Goal: Task Accomplishment & Management: Complete application form

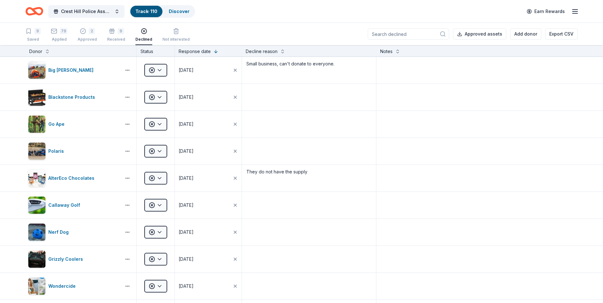
click at [577, 11] on icon "button" at bounding box center [575, 12] width 8 height 8
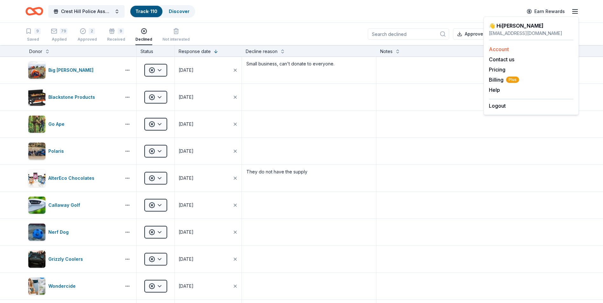
click at [501, 48] on link "Account" at bounding box center [499, 49] width 20 height 6
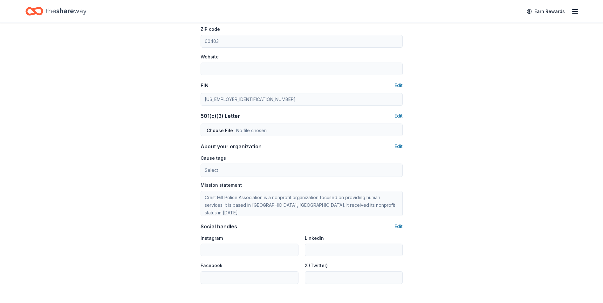
scroll to position [333, 0]
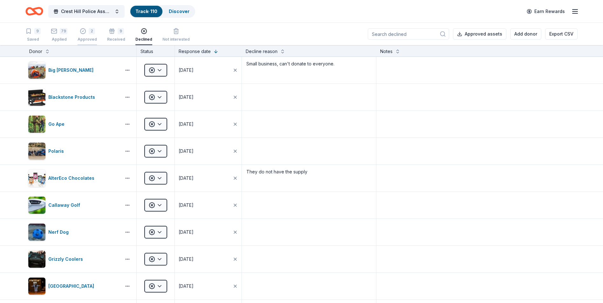
click at [82, 40] on div "Approved" at bounding box center [87, 39] width 19 height 5
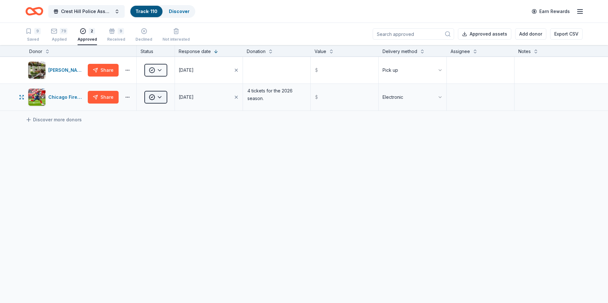
click at [159, 98] on html "Crest Hill Police Association 15th Annual Golf Outing Fundraiser Track · 110 Di…" at bounding box center [304, 151] width 608 height 303
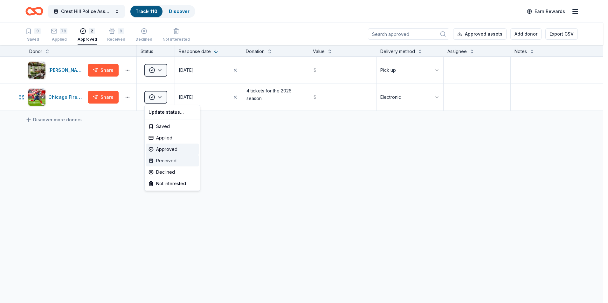
click at [169, 160] on div "Received" at bounding box center [172, 160] width 53 height 11
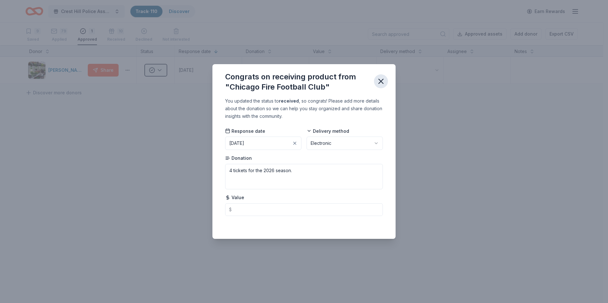
click at [380, 80] on icon "button" at bounding box center [381, 81] width 4 height 4
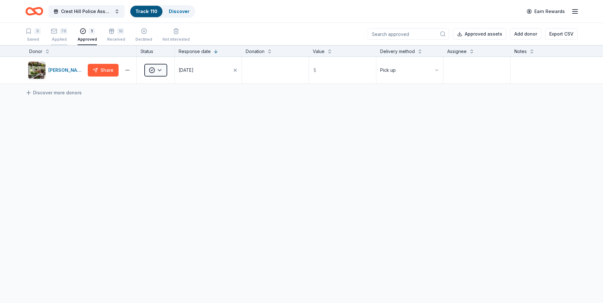
click at [56, 36] on div "79 Applied" at bounding box center [59, 35] width 17 height 14
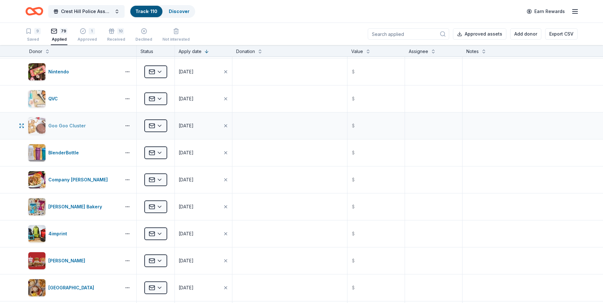
scroll to position [159, 0]
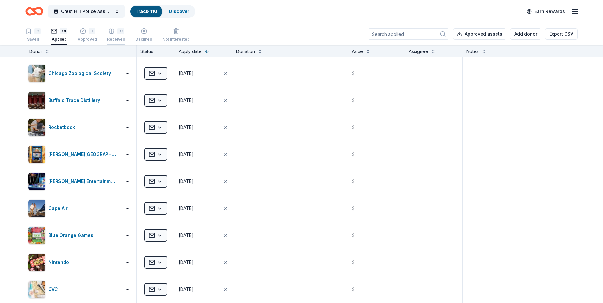
click at [111, 35] on div "10 Received" at bounding box center [116, 31] width 18 height 14
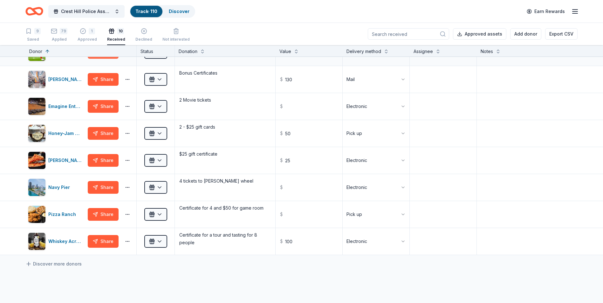
scroll to position [95, 0]
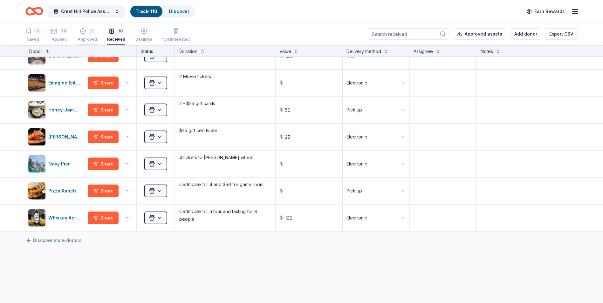
click at [86, 36] on div "1 Approved" at bounding box center [87, 35] width 19 height 14
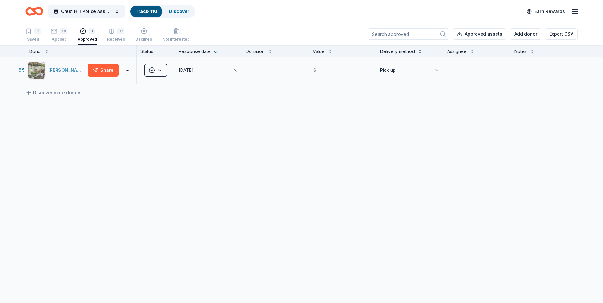
click at [41, 73] on img "button" at bounding box center [36, 70] width 17 height 17
click at [59, 32] on div "79" at bounding box center [59, 31] width 17 height 6
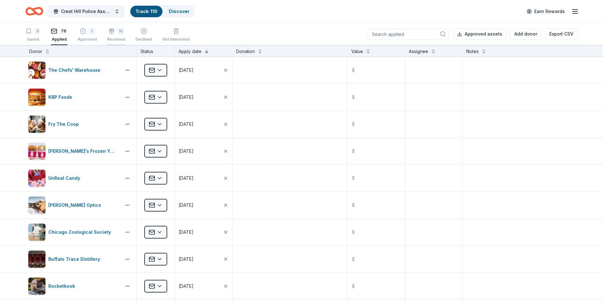
click at [113, 38] on div "Received" at bounding box center [116, 35] width 18 height 5
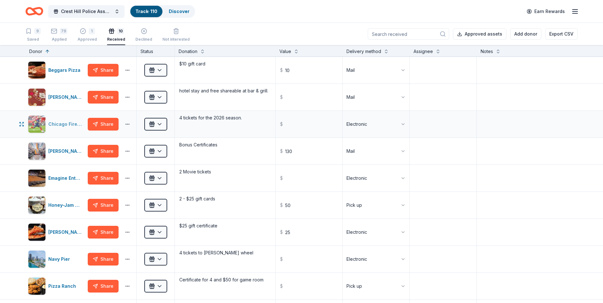
click at [56, 126] on div "Chicago Fire Football Club" at bounding box center [66, 125] width 37 height 8
click at [114, 35] on div "10 Received" at bounding box center [116, 31] width 18 height 14
click at [67, 127] on div "Chicago Fire Football Club" at bounding box center [66, 125] width 37 height 8
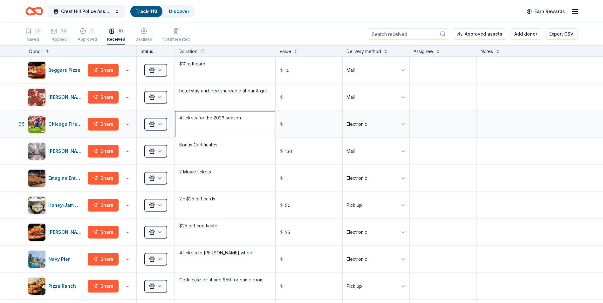
click at [258, 125] on textarea "4 tickets for the 2026 season." at bounding box center [225, 124] width 99 height 25
click at [256, 123] on textarea "4 tickets for the 2026 season." at bounding box center [225, 124] width 99 height 25
click at [270, 132] on textarea "4 tickets for the 2026 season." at bounding box center [225, 124] width 99 height 25
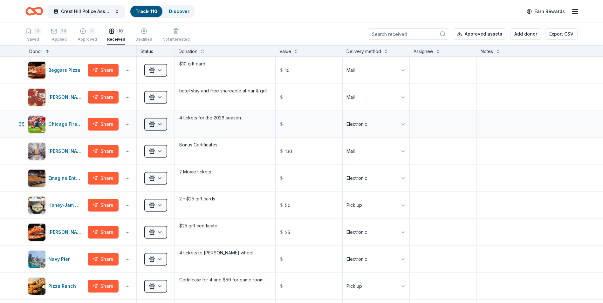
click at [161, 125] on html "Crest Hill Police Association 15th Annual Golf Outing Fundraiser Track · 110 Di…" at bounding box center [301, 151] width 603 height 303
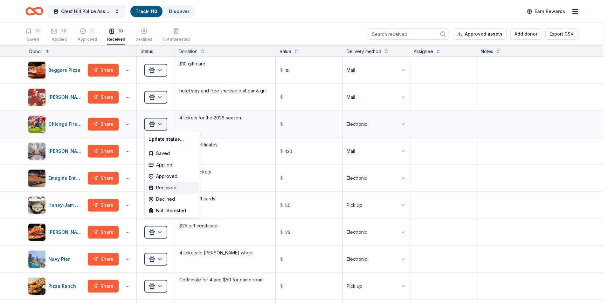
click at [161, 125] on html "Crest Hill Police Association 15th Annual Golf Outing Fundraiser Track · 110 Di…" at bounding box center [304, 151] width 608 height 303
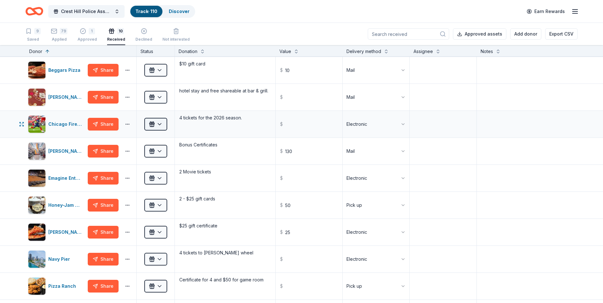
click at [161, 125] on html "Crest Hill Police Association 15th Annual Golf Outing Fundraiser Track · 110 Di…" at bounding box center [301, 151] width 603 height 303
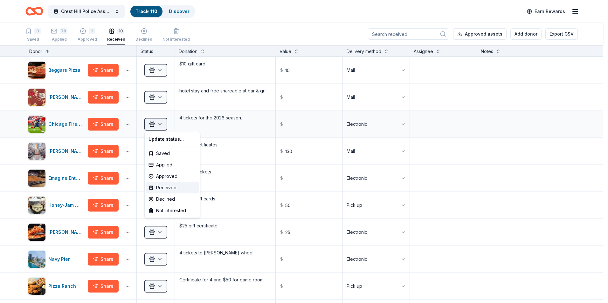
click at [161, 125] on html "Crest Hill Police Association 15th Annual Golf Outing Fundraiser Track · 110 Di…" at bounding box center [304, 151] width 608 height 303
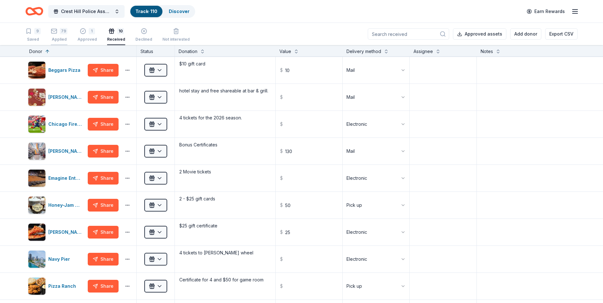
click at [57, 40] on div "Applied" at bounding box center [59, 39] width 17 height 5
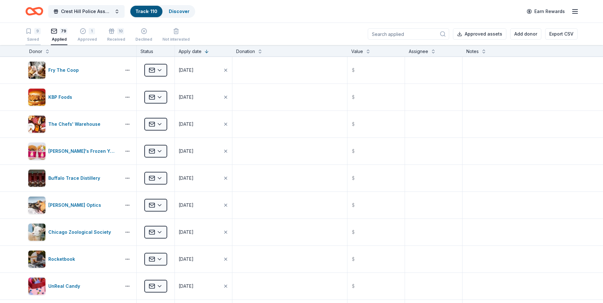
click at [33, 36] on div "9 Saved" at bounding box center [32, 35] width 15 height 14
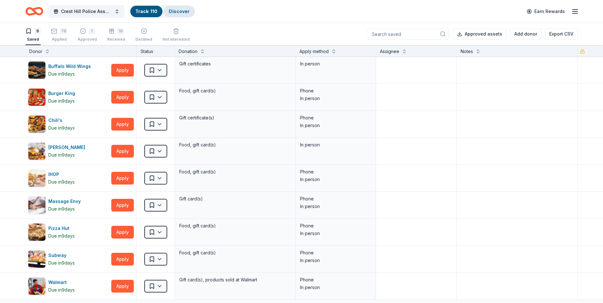
click at [181, 12] on link "Discover" at bounding box center [179, 11] width 21 height 5
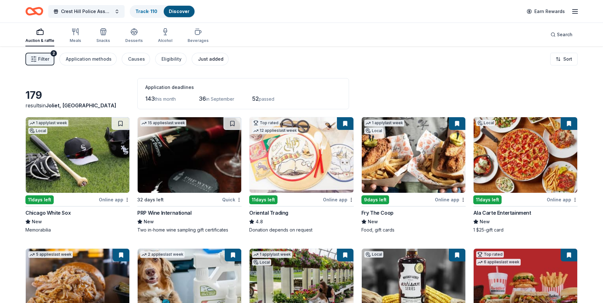
click at [204, 61] on div "Just added" at bounding box center [210, 59] width 25 height 8
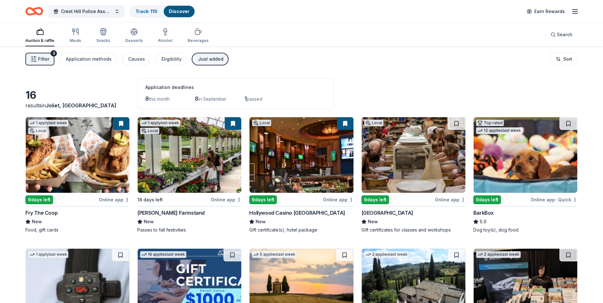
click at [211, 59] on div "Just added" at bounding box center [210, 59] width 25 height 8
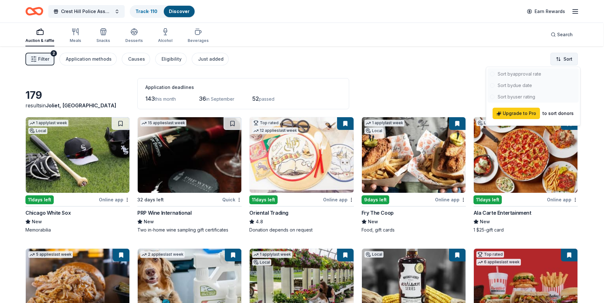
click at [566, 61] on html "Crest Hill Police Association 15th Annual Golf Outing Fundraiser Track · 110 Di…" at bounding box center [304, 151] width 608 height 303
click at [419, 81] on html "Crest Hill Police Association 15th Annual Golf Outing Fundraiser Track · 110 Di…" at bounding box center [304, 151] width 608 height 303
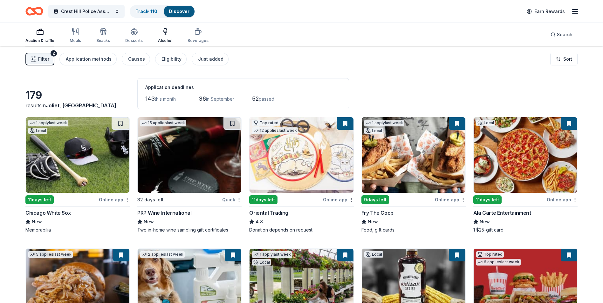
click at [164, 38] on div "Alcohol" at bounding box center [165, 35] width 14 height 15
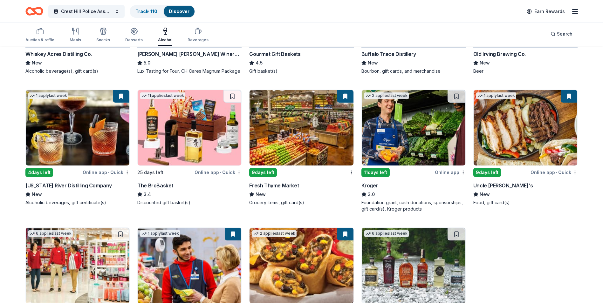
scroll to position [219, 0]
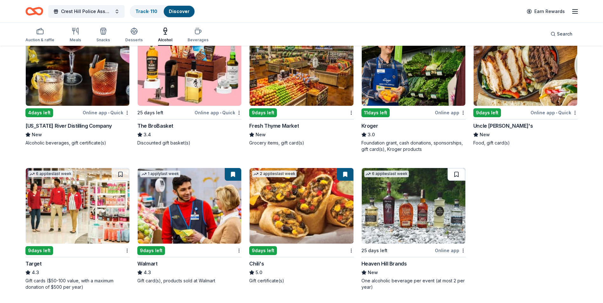
click at [460, 178] on button at bounding box center [457, 174] width 18 height 13
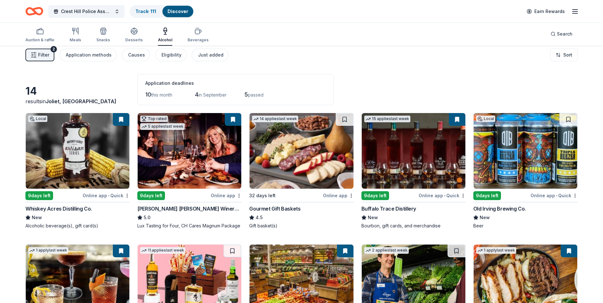
scroll to position [0, 0]
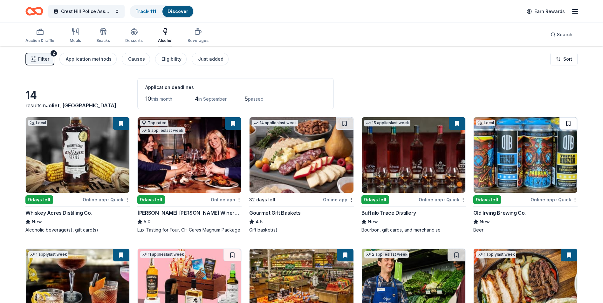
click at [574, 125] on button at bounding box center [569, 123] width 18 height 13
click at [103, 40] on div "Snacks" at bounding box center [103, 40] width 14 height 5
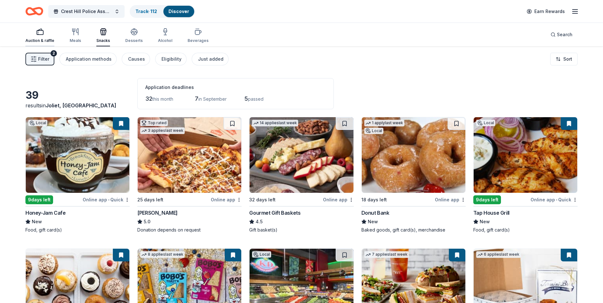
click at [38, 35] on icon "button" at bounding box center [40, 32] width 8 height 8
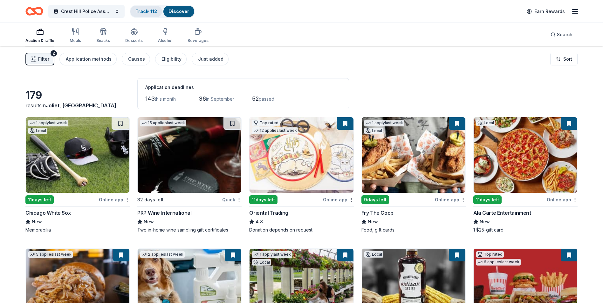
click at [148, 12] on link "Track · 112" at bounding box center [146, 11] width 22 height 5
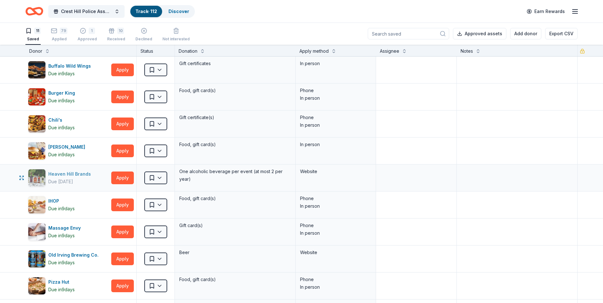
click at [74, 176] on div "Heaven Hill Brands" at bounding box center [70, 174] width 45 height 8
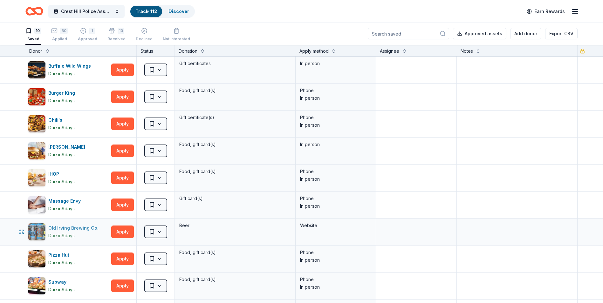
click at [77, 229] on div "Old Irving Brewing Co." at bounding box center [74, 228] width 53 height 8
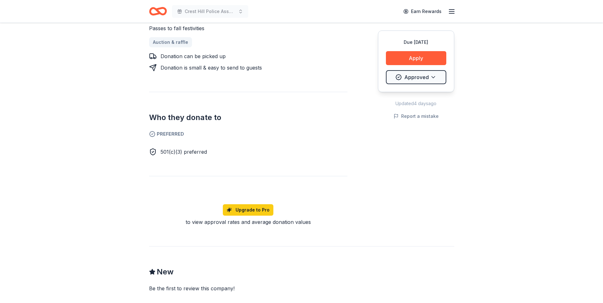
scroll to position [64, 0]
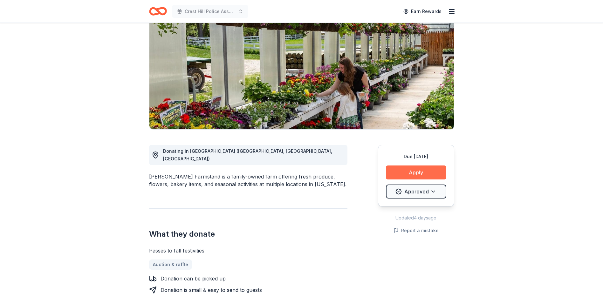
click at [411, 174] on button "Apply" at bounding box center [416, 173] width 60 height 14
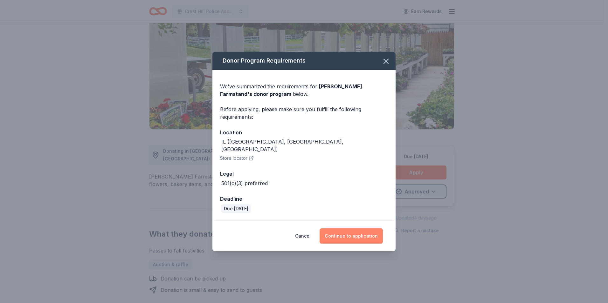
click at [360, 238] on button "Continue to application" at bounding box center [351, 236] width 63 height 15
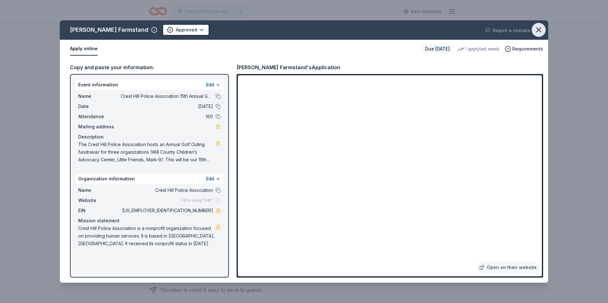
click at [537, 26] on icon "button" at bounding box center [538, 29] width 9 height 9
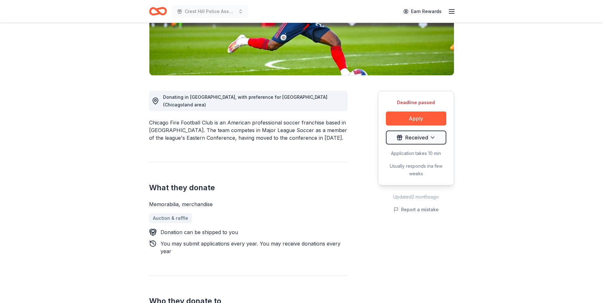
scroll to position [159, 0]
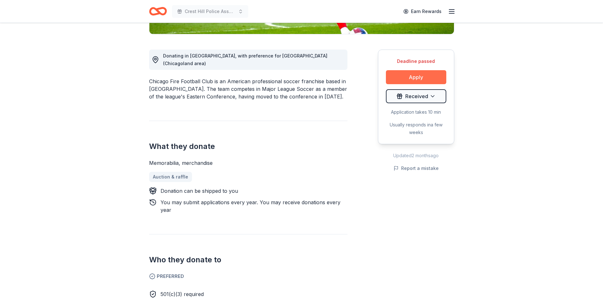
click at [415, 77] on button "Apply" at bounding box center [416, 77] width 60 height 14
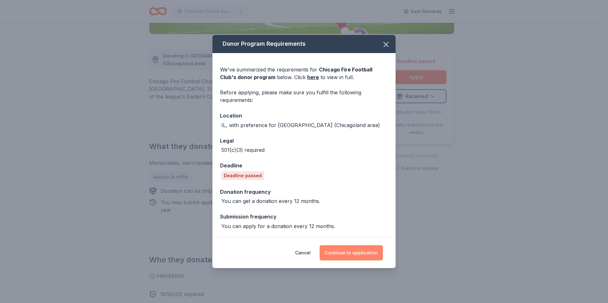
click at [355, 256] on button "Continue to application" at bounding box center [351, 252] width 63 height 15
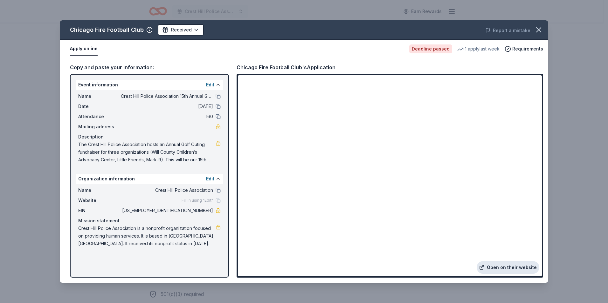
click at [513, 268] on link "Open on their website" at bounding box center [508, 267] width 63 height 13
click at [540, 28] on icon "button" at bounding box center [538, 29] width 9 height 9
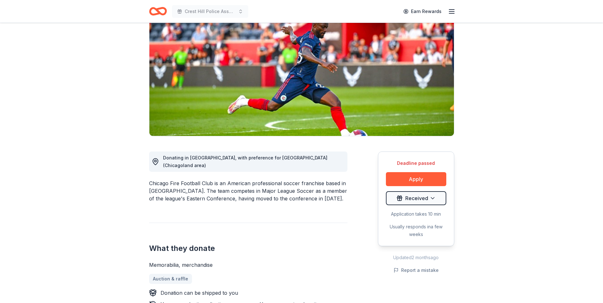
scroll to position [159, 0]
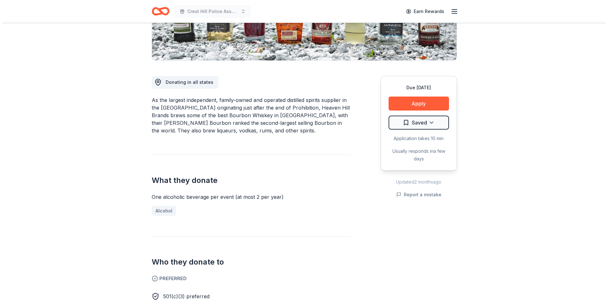
scroll to position [64, 0]
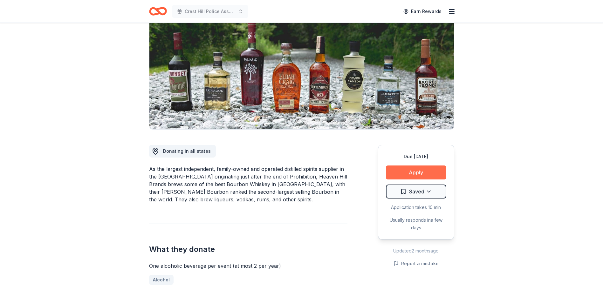
click at [429, 174] on button "Apply" at bounding box center [416, 173] width 60 height 14
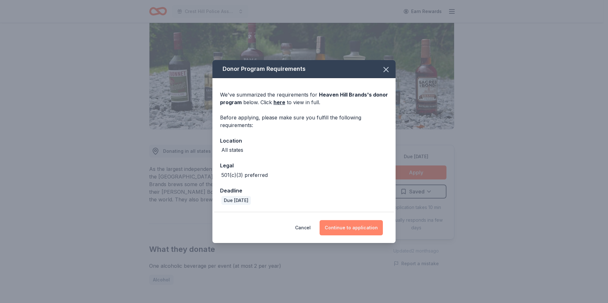
click at [355, 229] on button "Continue to application" at bounding box center [351, 227] width 63 height 15
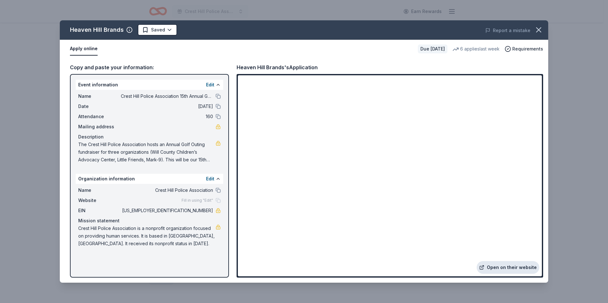
click at [507, 272] on link "Open on their website" at bounding box center [508, 267] width 63 height 13
click at [170, 31] on html "Crest Hill Police Association 15th Annual Golf Outing Fundraiser Earn Rewards D…" at bounding box center [304, 87] width 608 height 303
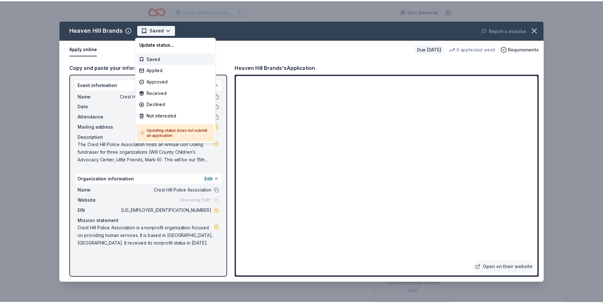
scroll to position [0, 0]
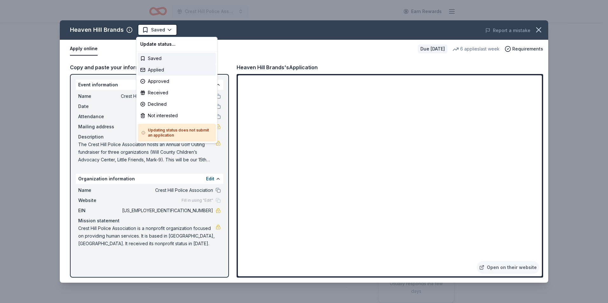
click at [157, 71] on div "Applied" at bounding box center [177, 69] width 78 height 11
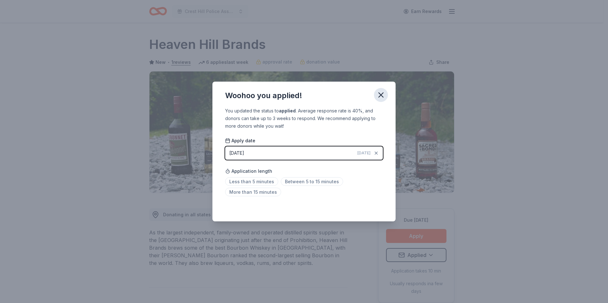
click at [382, 98] on icon "button" at bounding box center [380, 95] width 9 height 9
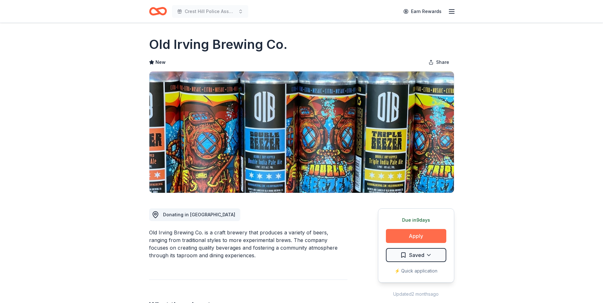
click at [422, 236] on button "Apply" at bounding box center [416, 236] width 60 height 14
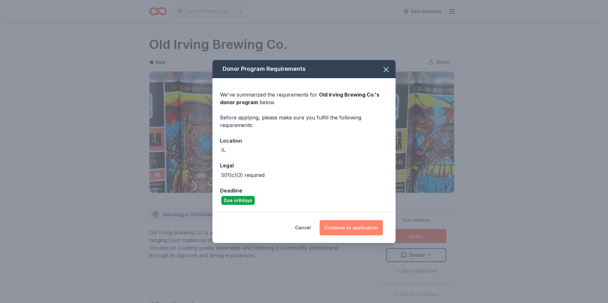
click at [348, 229] on button "Continue to application" at bounding box center [351, 227] width 63 height 15
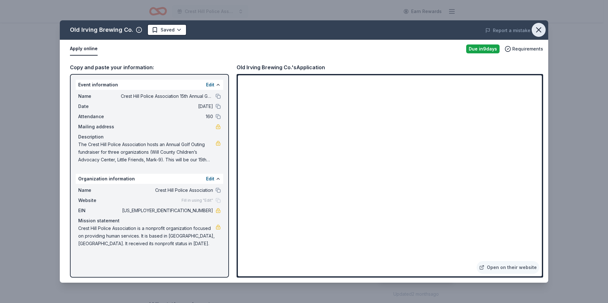
click at [538, 30] on icon "button" at bounding box center [538, 30] width 4 height 4
